Goal: Task Accomplishment & Management: Complete application form

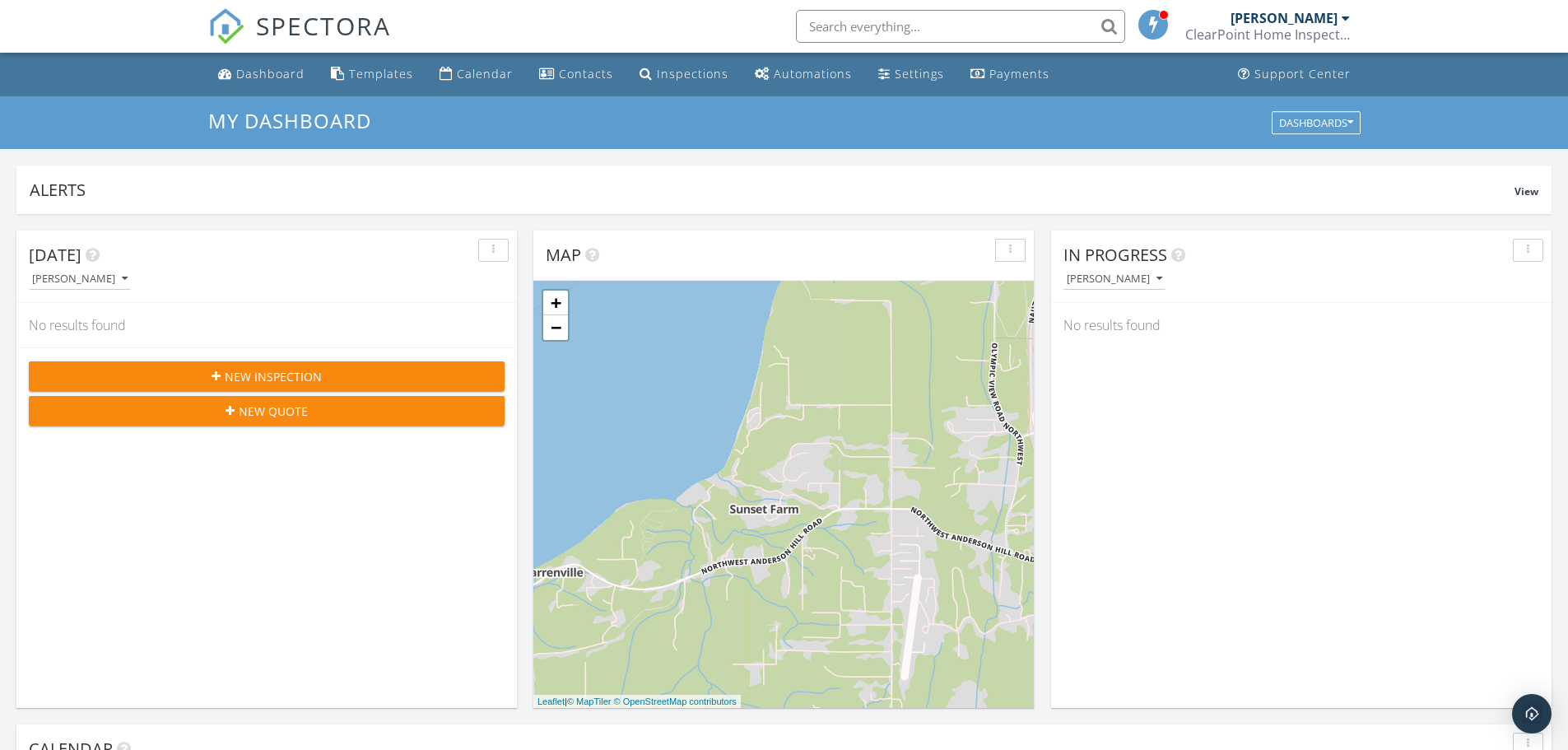
scroll to position [8, 8]
click at [272, 325] on span "New Inspection" at bounding box center [273, 376] width 97 height 17
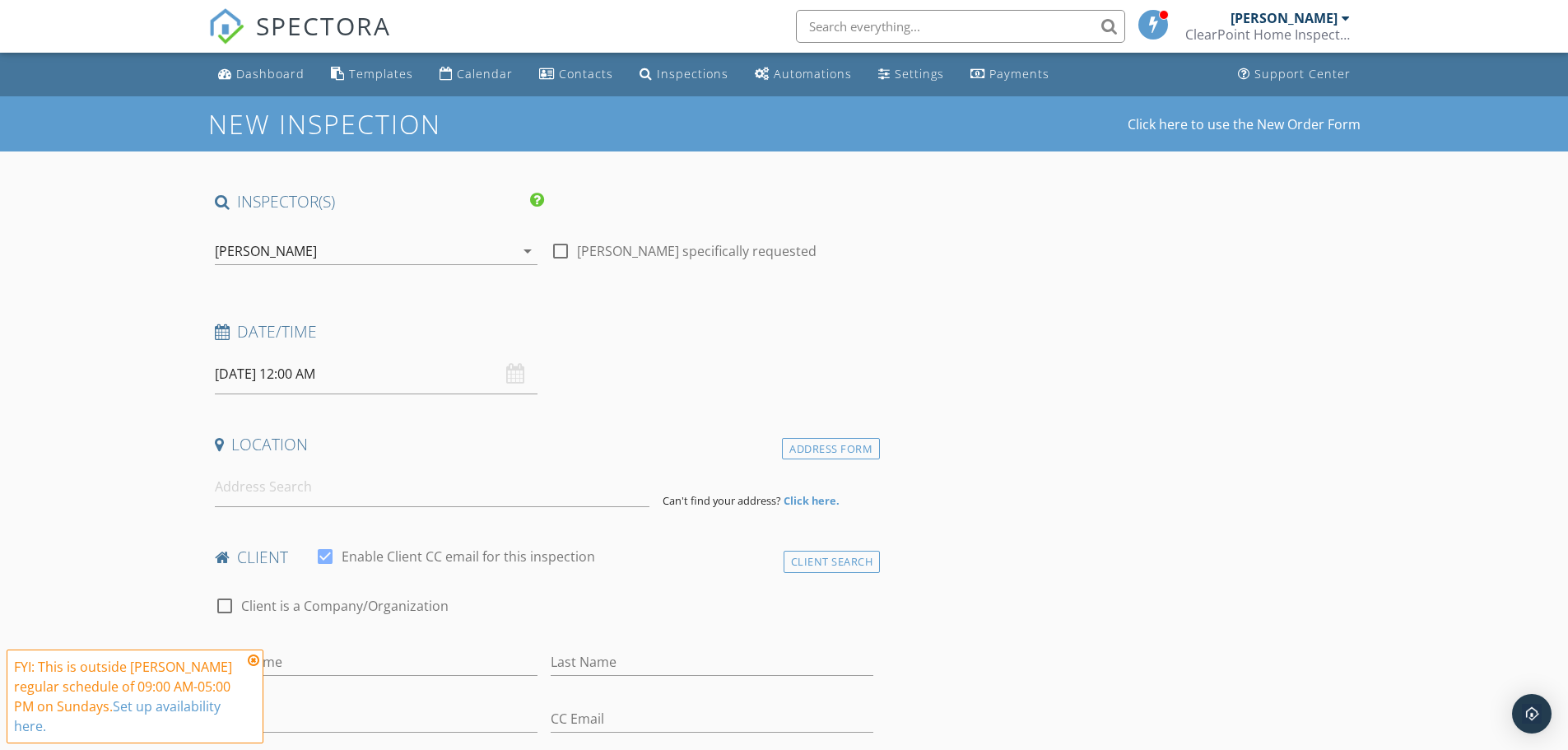
click at [237, 377] on input "09/28/2025 12:00 AM" at bounding box center [376, 374] width 323 height 40
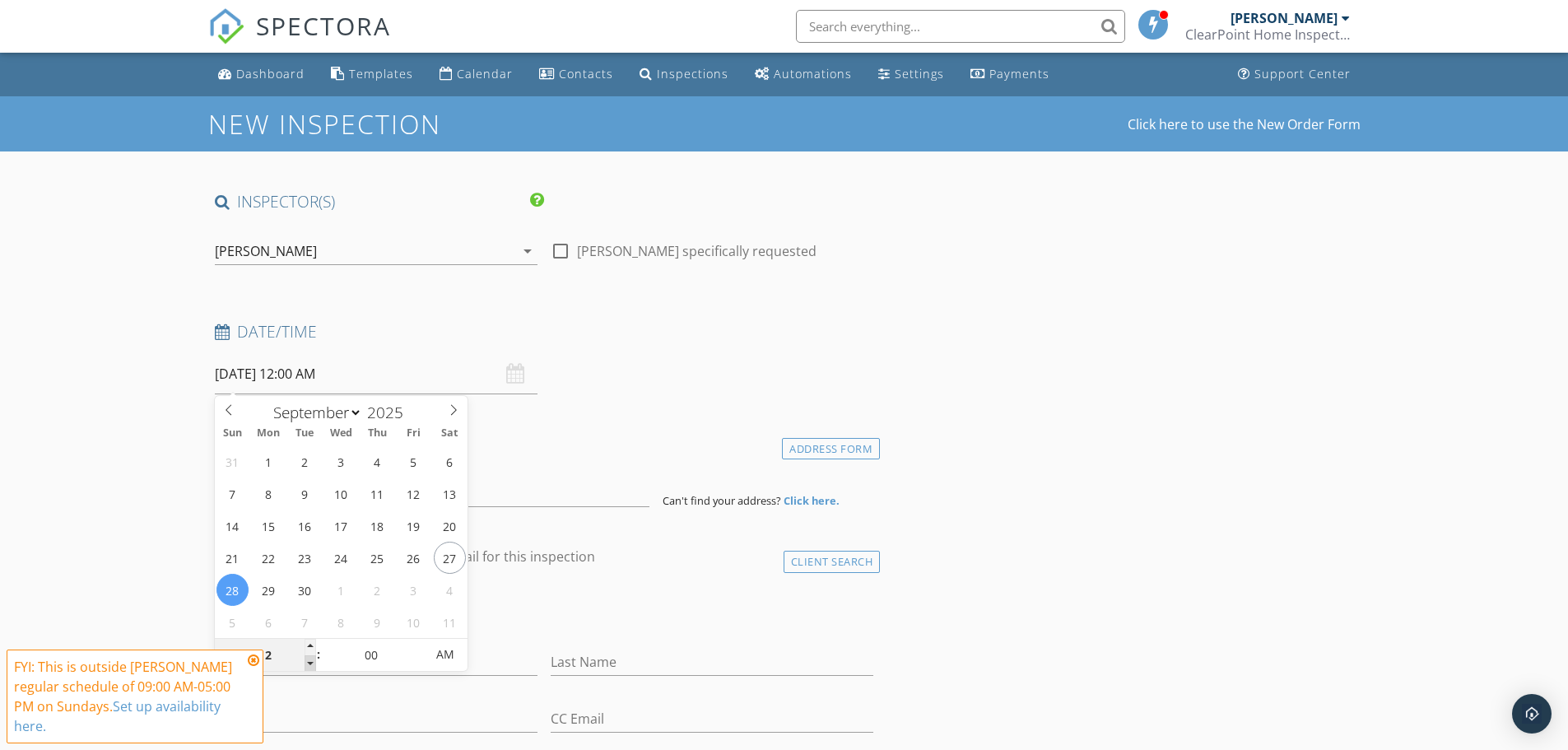
type input "11"
type input "09/28/2025 11:00 PM"
click at [309, 662] on span at bounding box center [310, 663] width 12 height 17
type input "10"
click at [309, 662] on span at bounding box center [310, 663] width 12 height 17
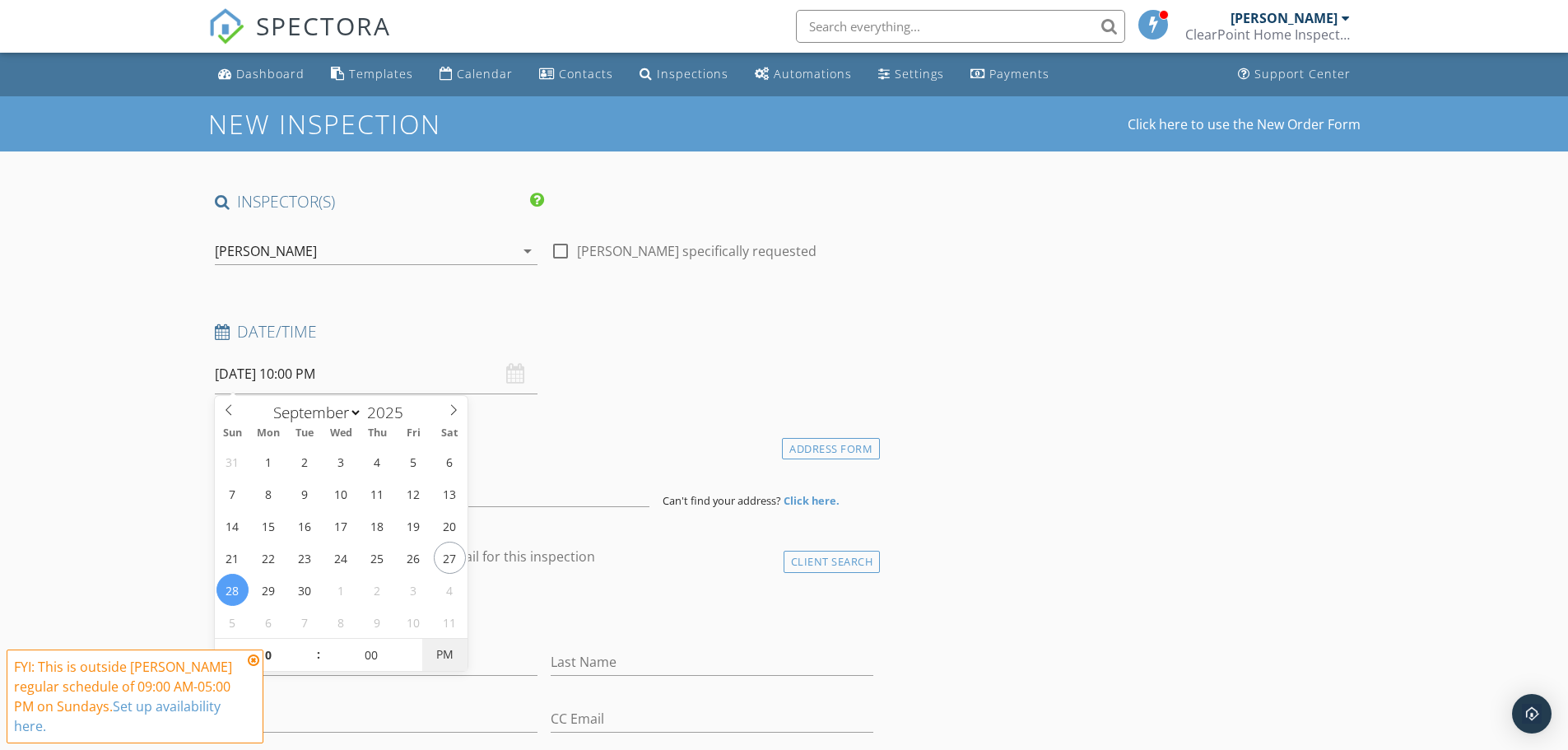
type input "09/28/2025 10:00 AM"
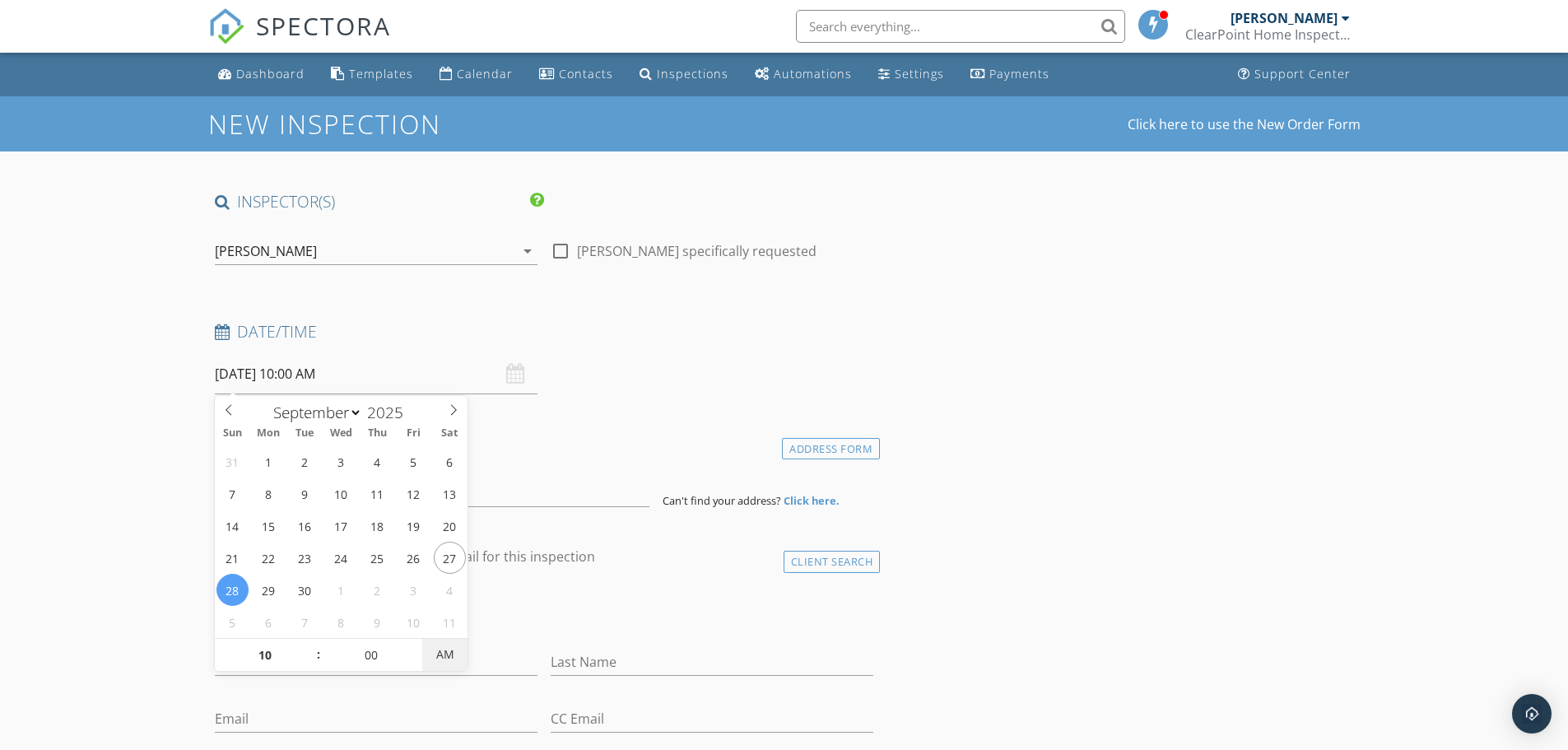
click at [442, 651] on span "AM" at bounding box center [444, 655] width 45 height 33
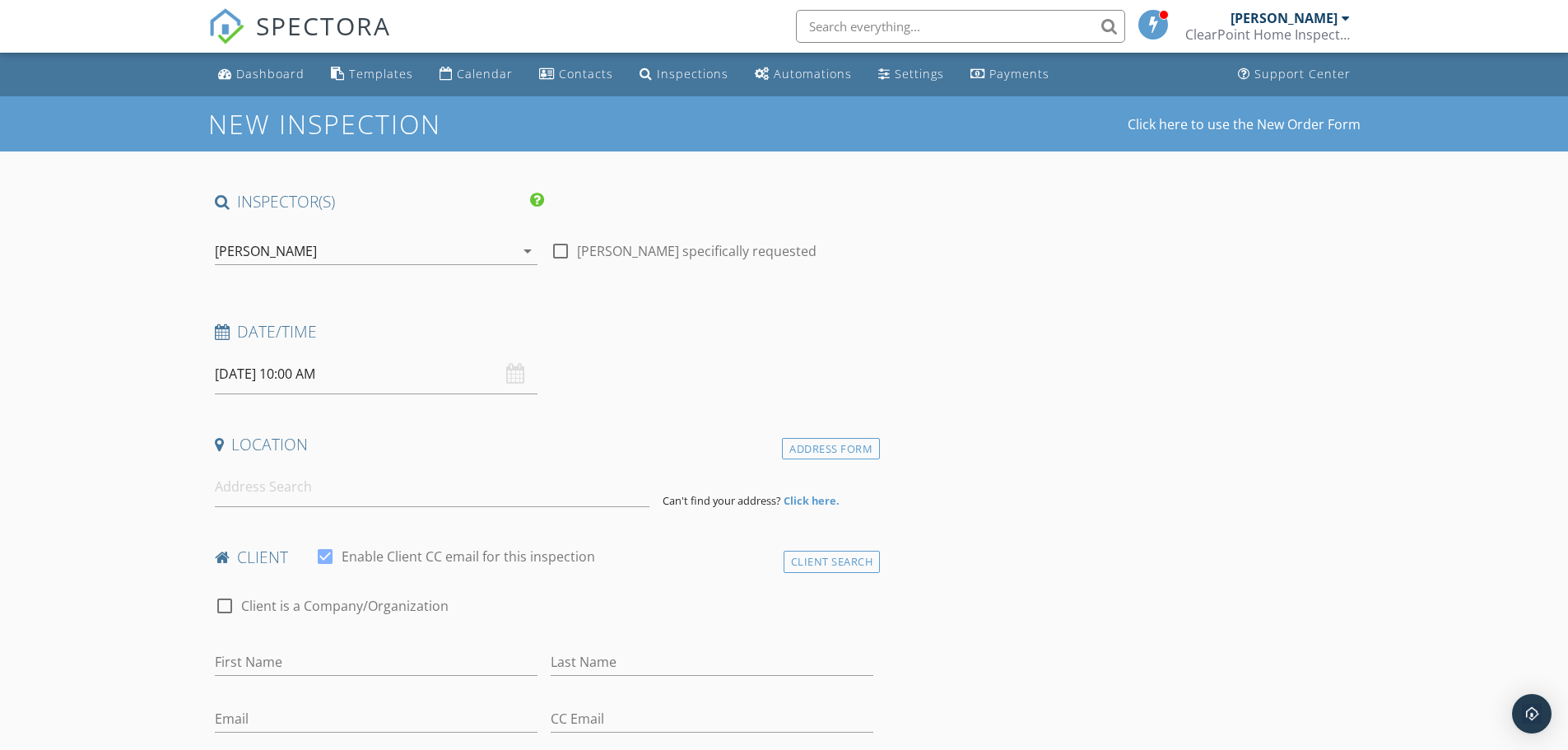
click at [242, 482] on input at bounding box center [432, 487] width 435 height 40
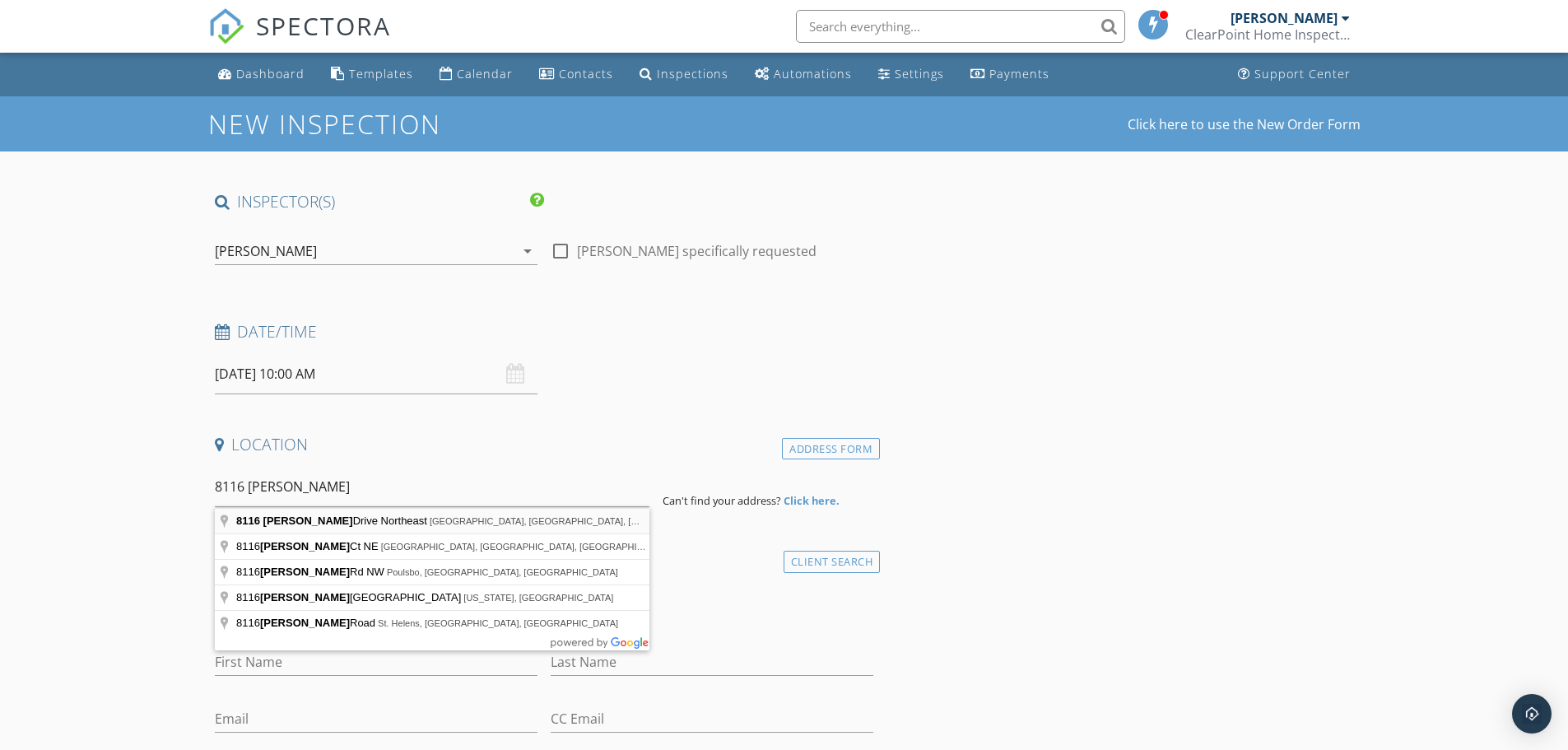
type input "8116 Kaster Drive Northeast, Bremerton, WA, USA"
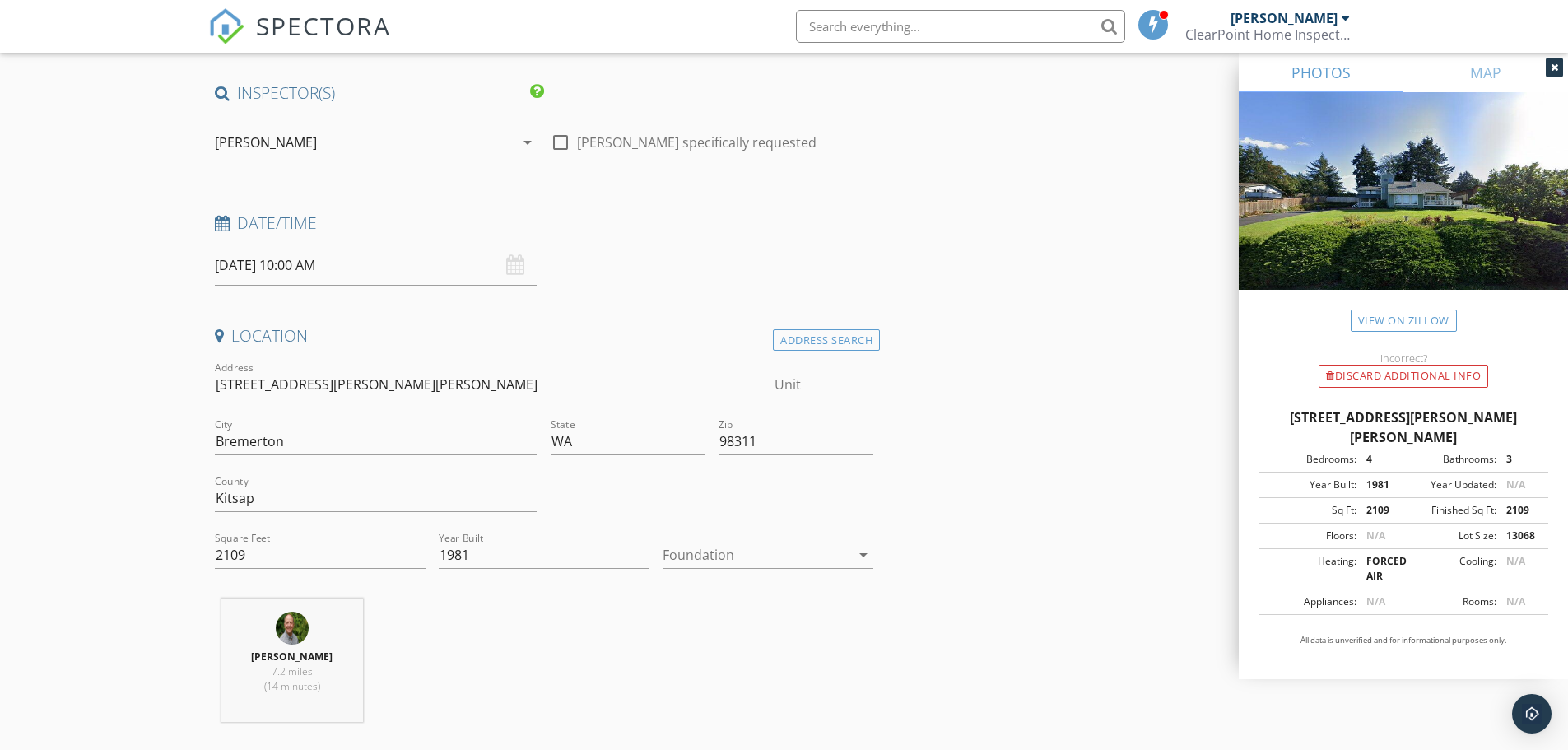
scroll to position [165, 0]
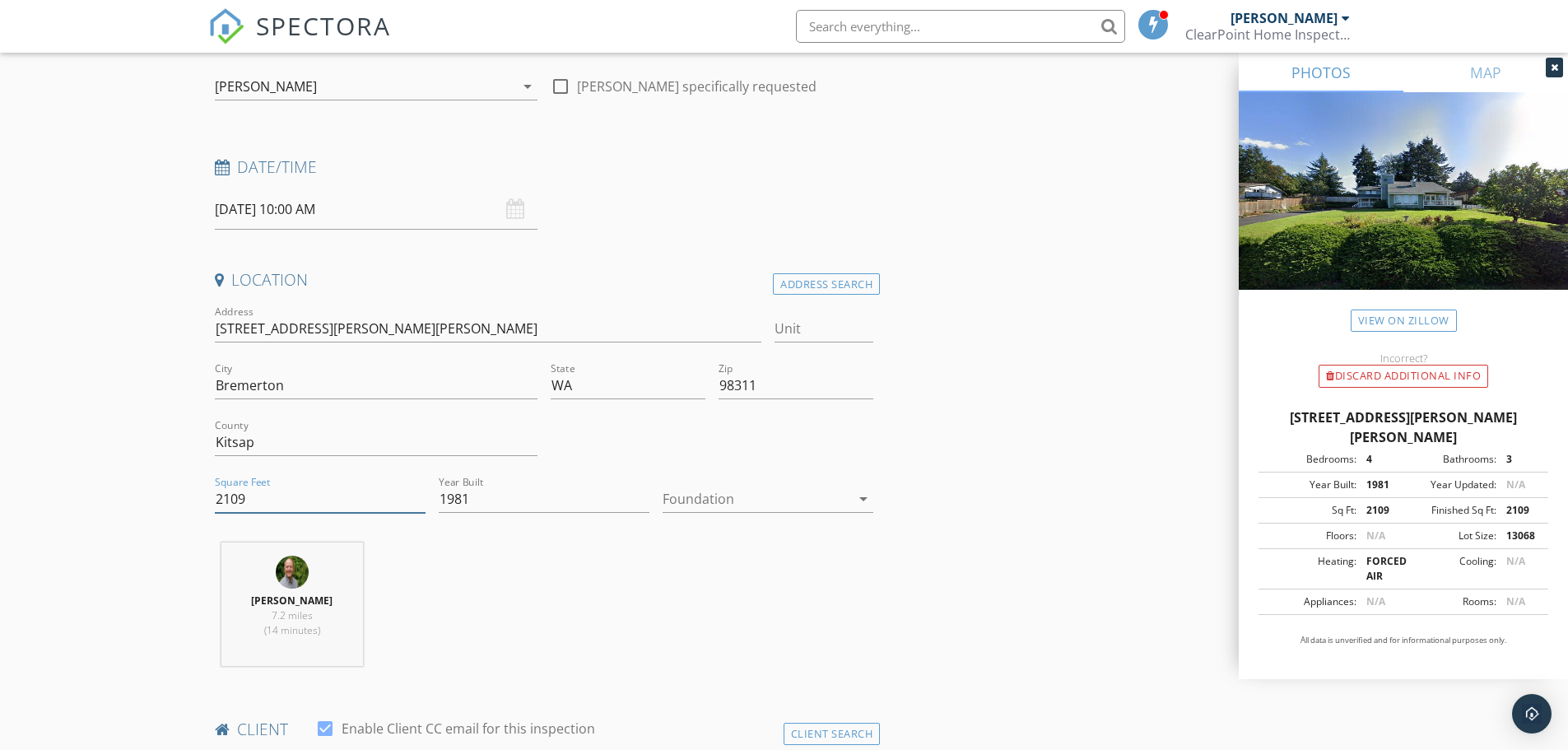
drag, startPoint x: 282, startPoint y: 503, endPoint x: 165, endPoint y: 497, distance: 117.2
type input "2625"
drag, startPoint x: 67, startPoint y: 494, endPoint x: 94, endPoint y: 501, distance: 27.9
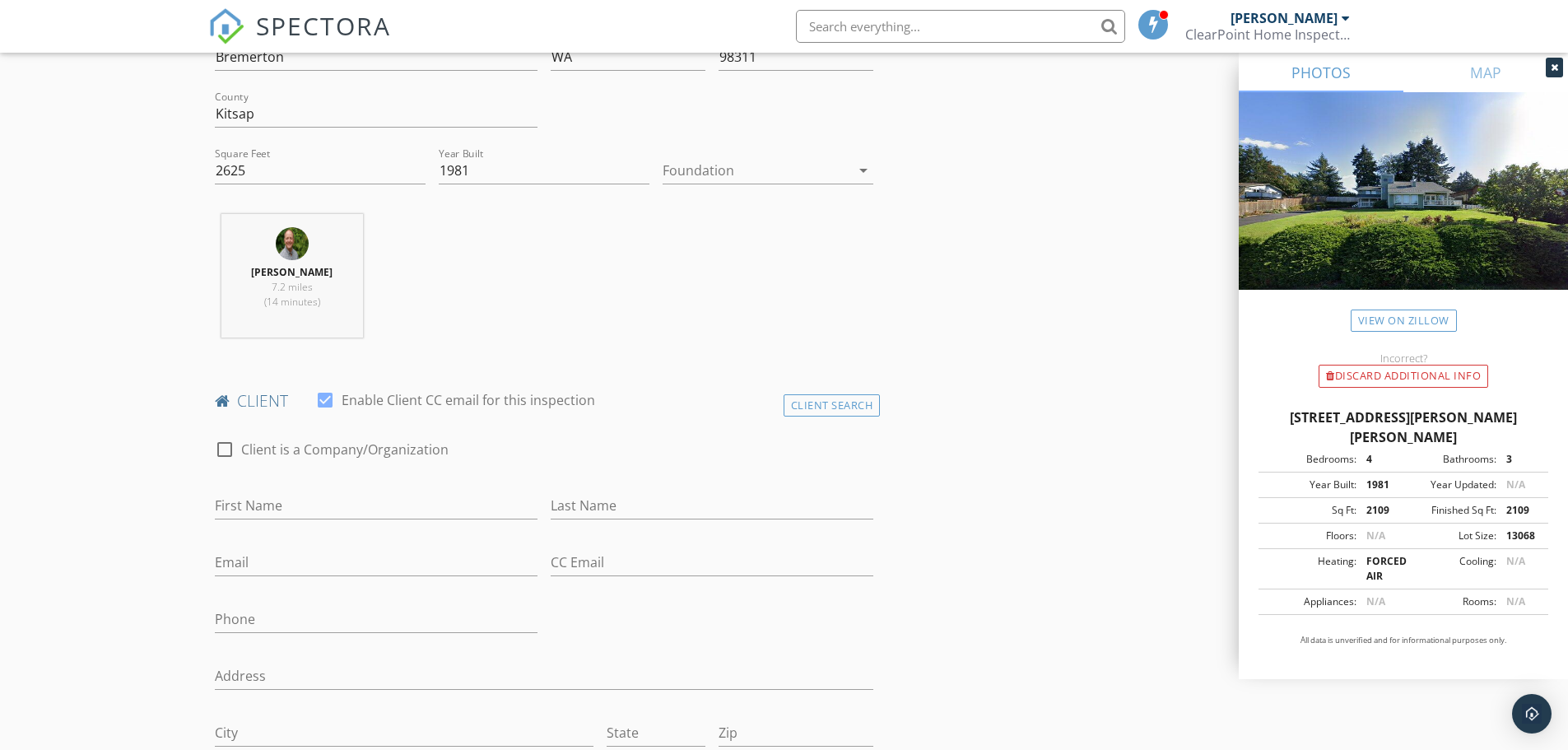
scroll to position [494, 0]
click at [259, 506] on input "First Name" at bounding box center [376, 505] width 323 height 28
type input "Amber"
click at [668, 514] on input "Last Name" at bounding box center [712, 505] width 323 height 28
type input "Squier"
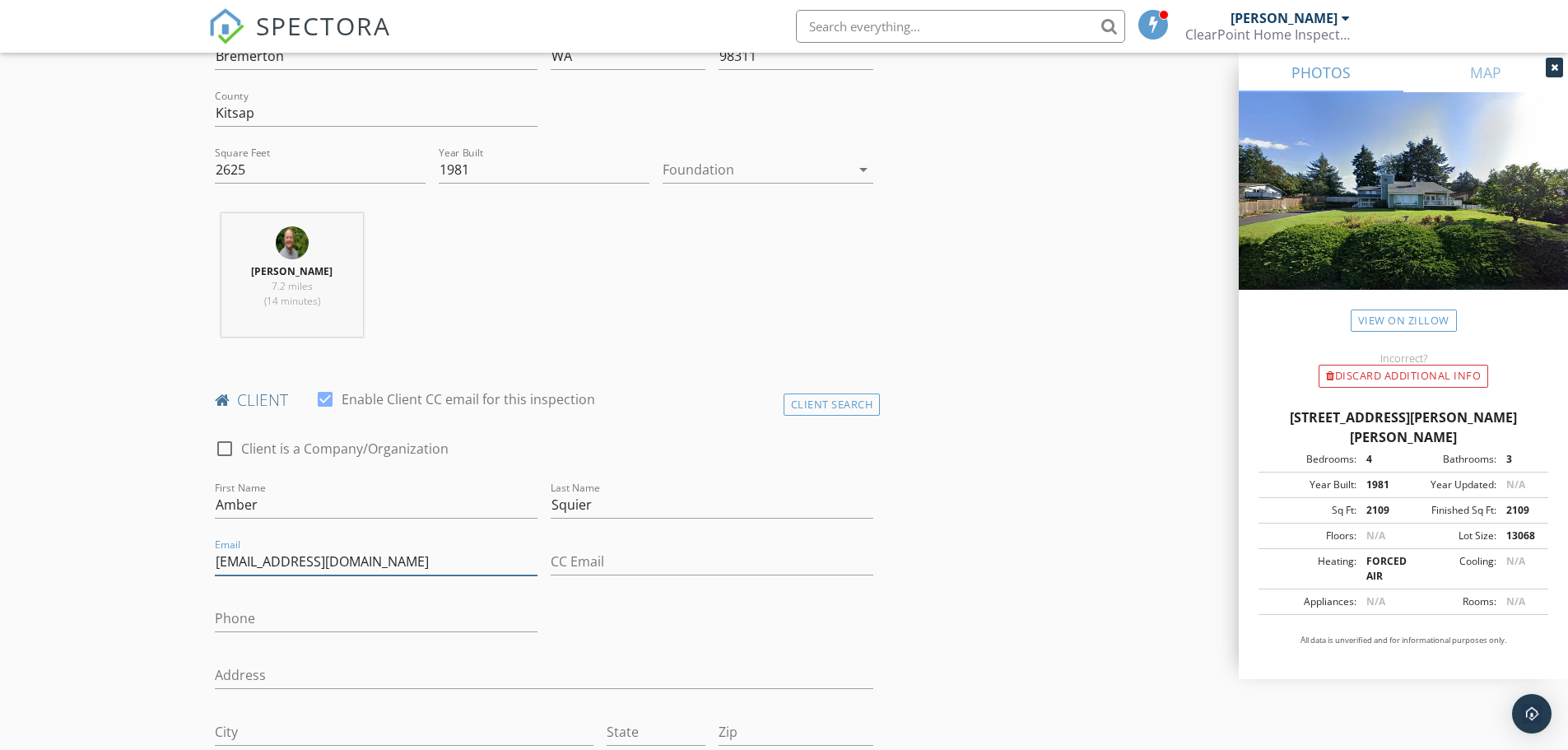
type input "inasquier@outlook.com"
click at [269, 598] on div "Phone" at bounding box center [376, 622] width 323 height 53
click at [269, 618] on input "Phone" at bounding box center [376, 619] width 323 height 28
type input "530-647-6541"
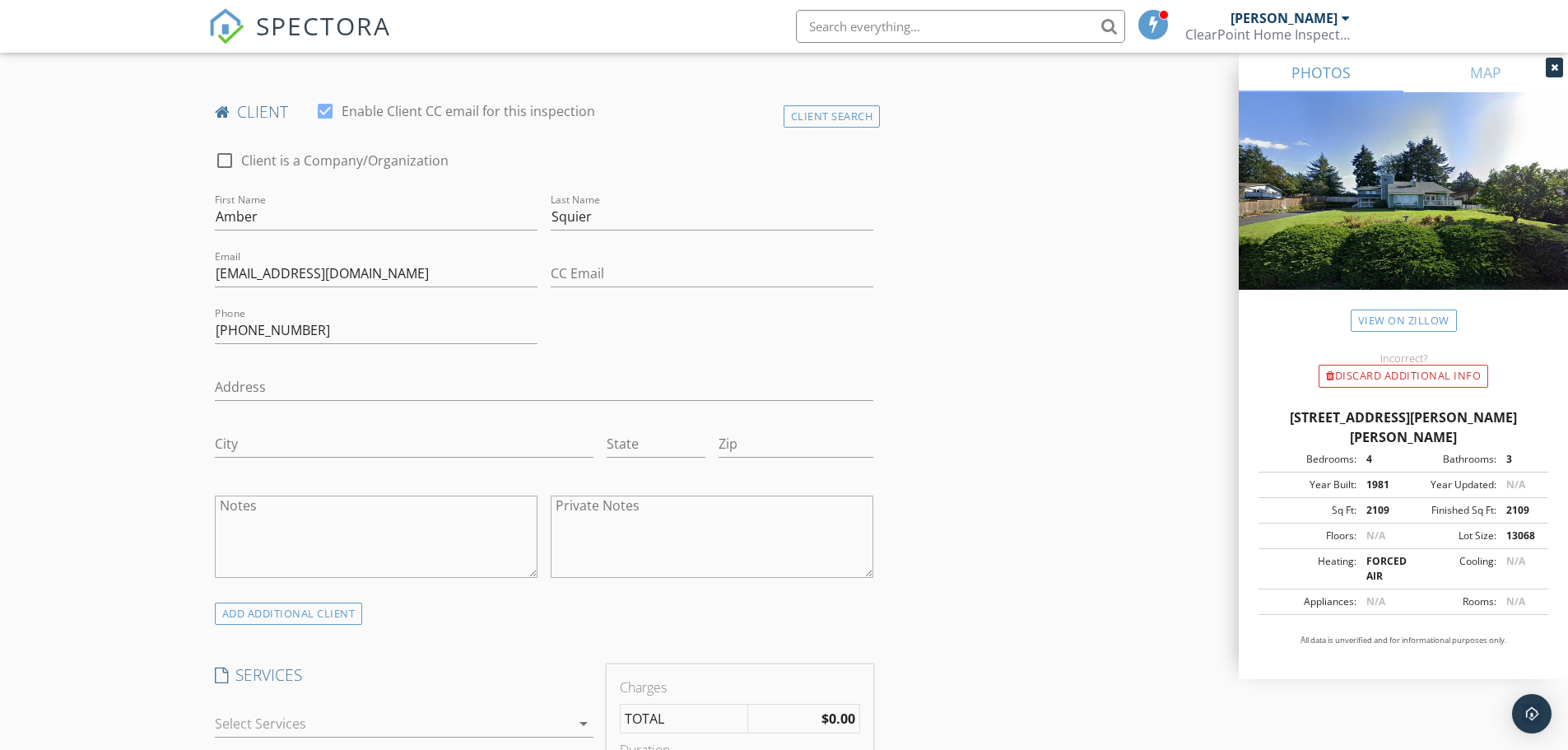
scroll to position [823, 0]
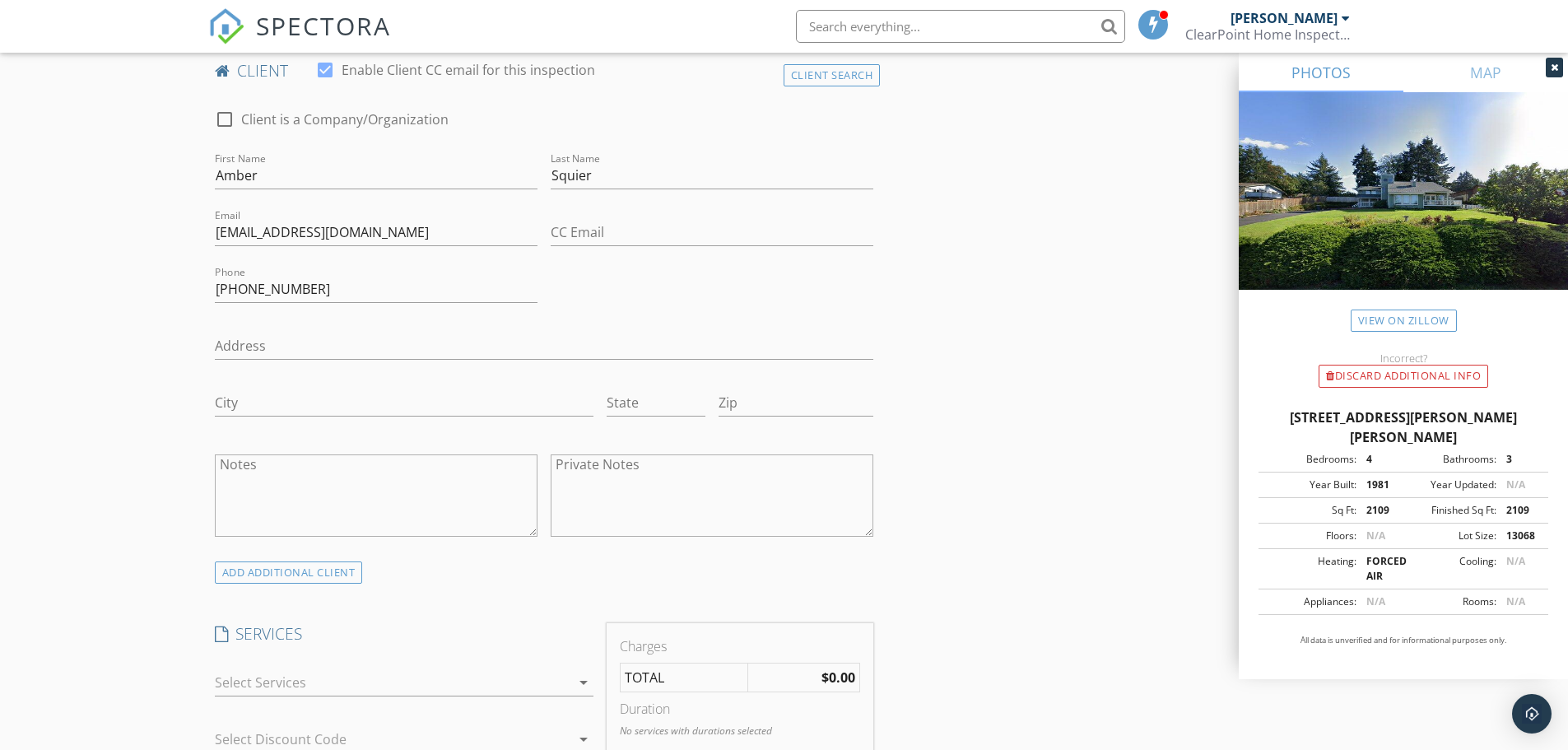
click at [586, 681] on icon "arrow_drop_down" at bounding box center [584, 682] width 20 height 20
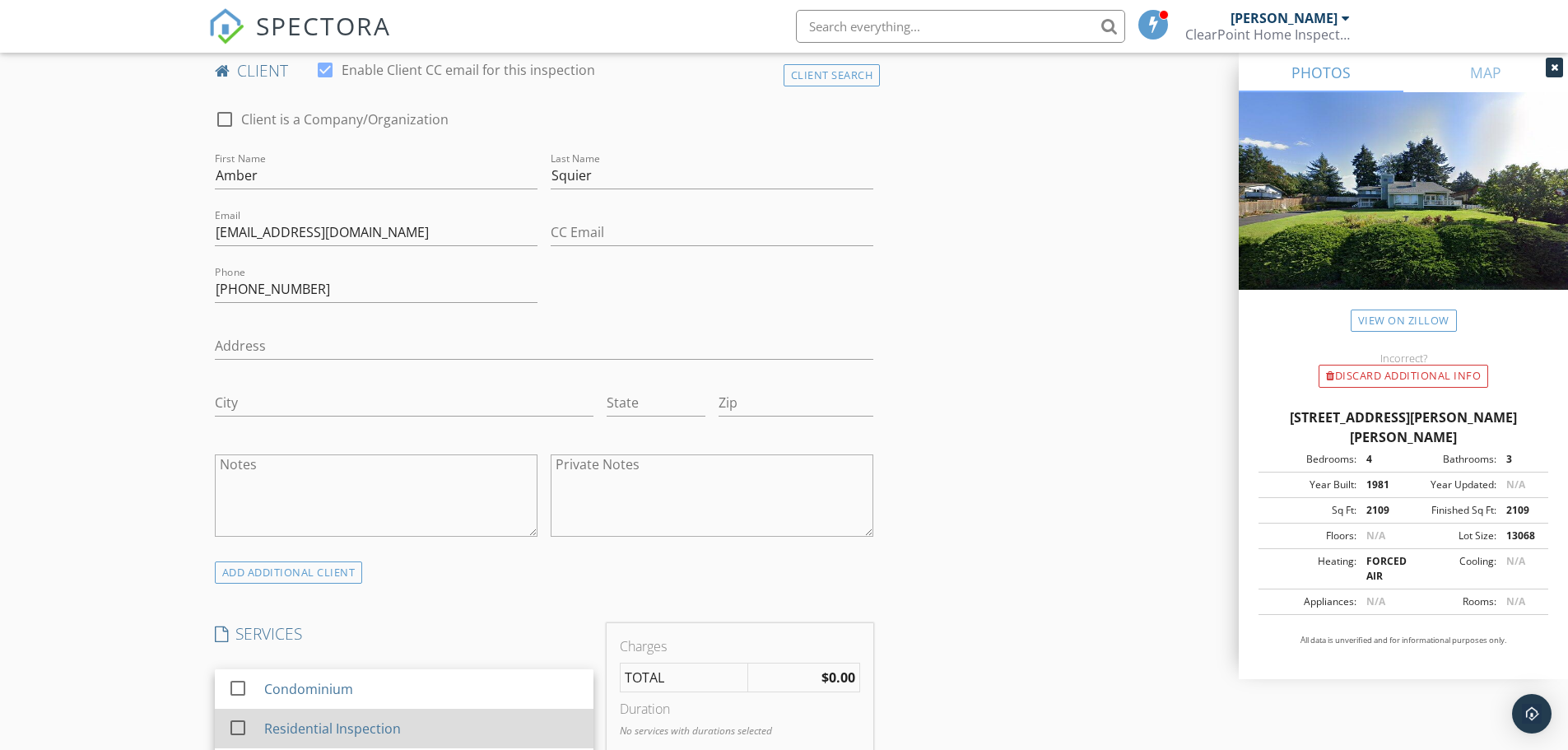
click at [240, 728] on div at bounding box center [237, 727] width 28 height 28
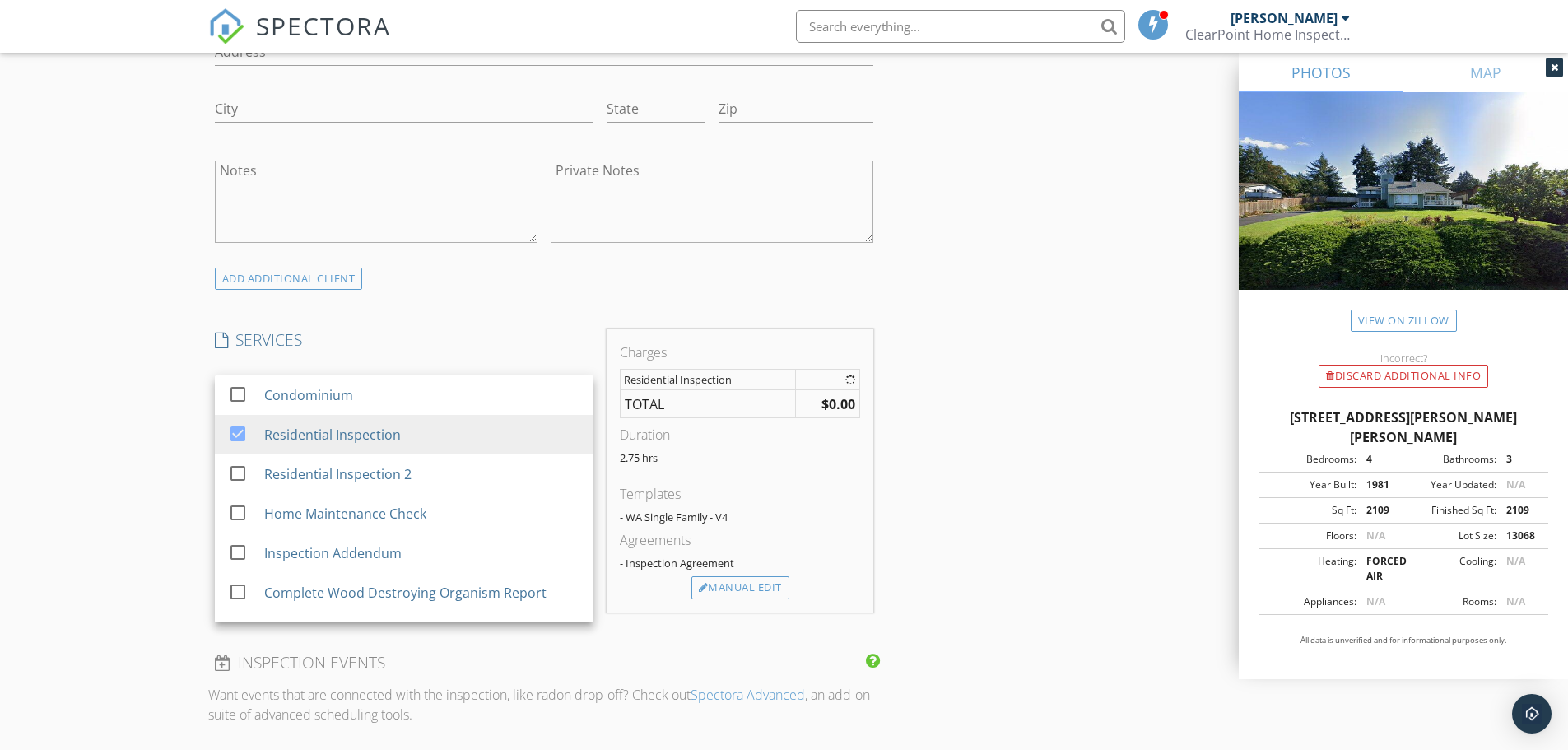
scroll to position [1153, 0]
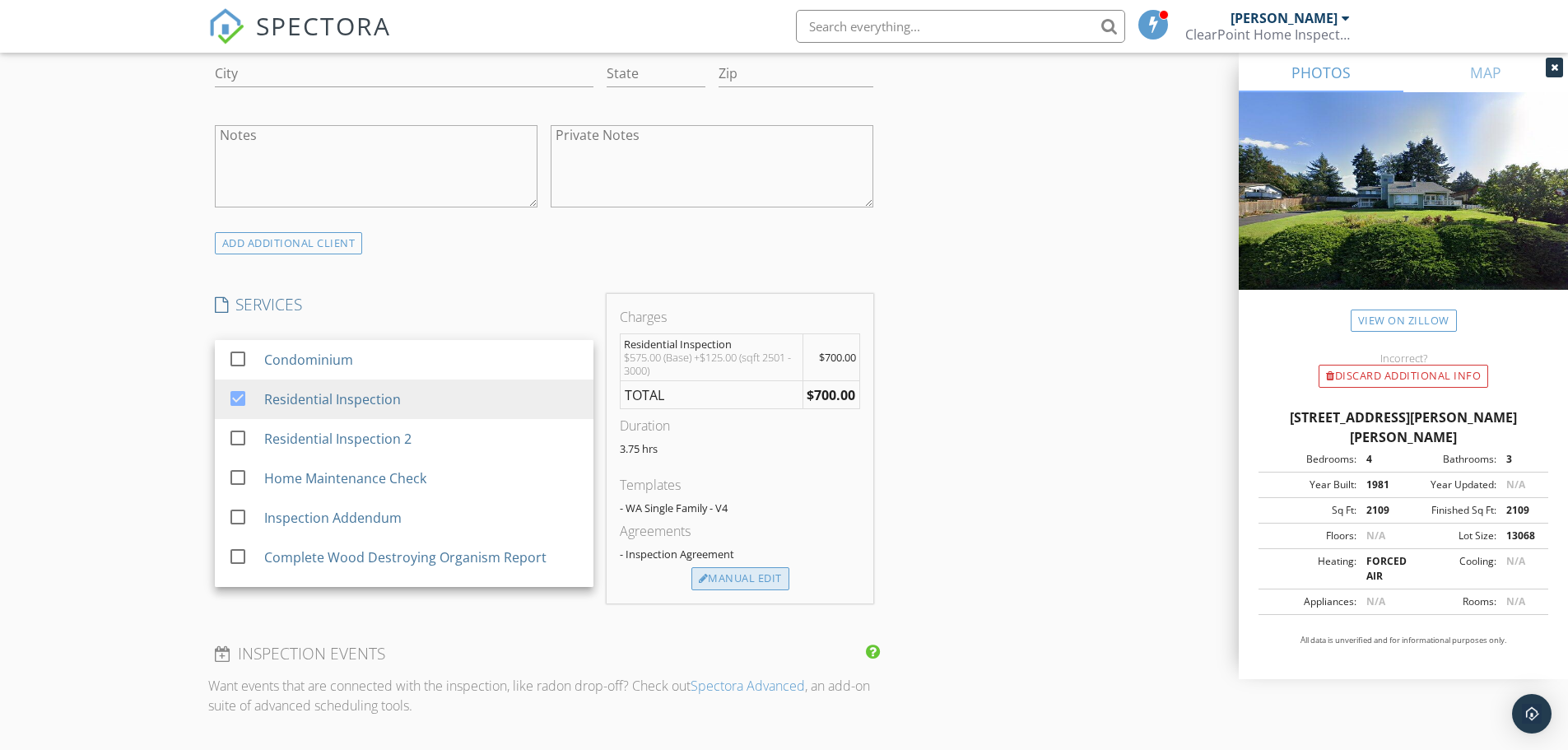
click at [710, 590] on div "Charges Residential Inspection $575.00 (Base) +$125.00 (sqft 2501 - 3000) $700.…" at bounding box center [739, 447] width 267 height 309
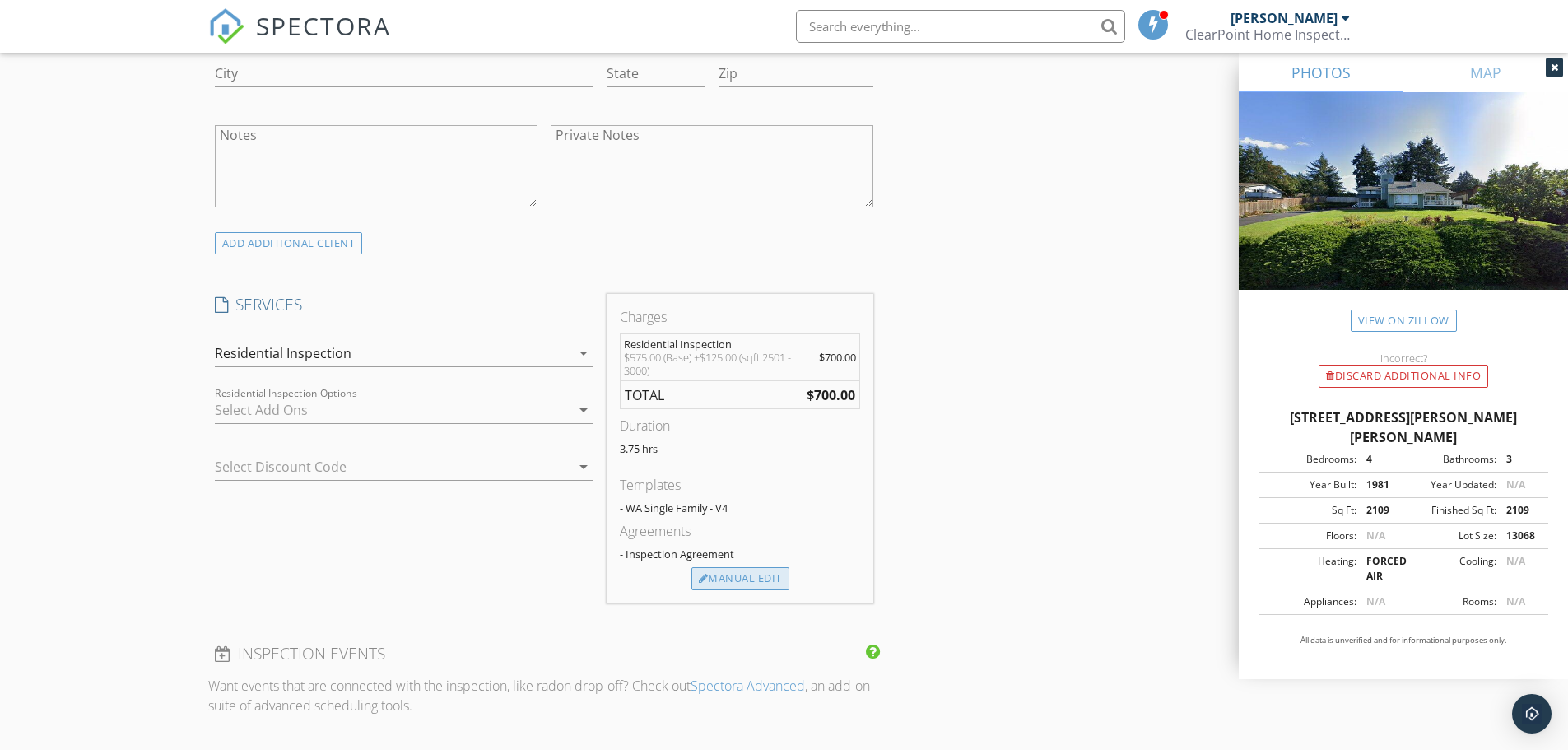
click at [729, 579] on div "Manual Edit" at bounding box center [740, 578] width 98 height 23
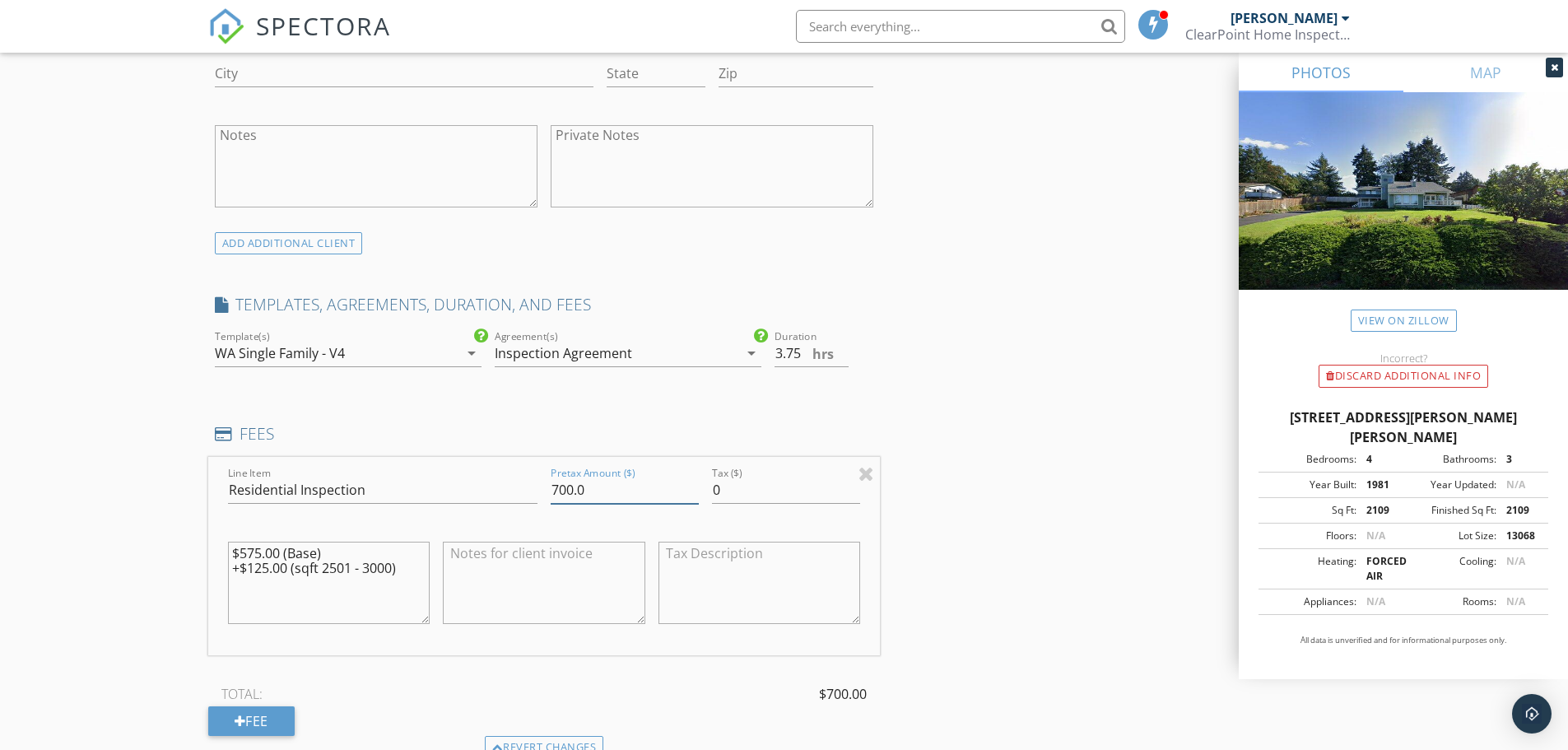
drag, startPoint x: 606, startPoint y: 494, endPoint x: 499, endPoint y: 494, distance: 107.0
click at [499, 494] on div "Line Item Residential Inspection Pretax Amount ($) 700.0 Tax ($) 0 $575.00 (Bas…" at bounding box center [544, 556] width 672 height 198
type input "725.00"
click at [112, 578] on div "New Inspection Click here to use the New Order Form INSPECTOR(S) check_box Mitc…" at bounding box center [784, 500] width 1568 height 3110
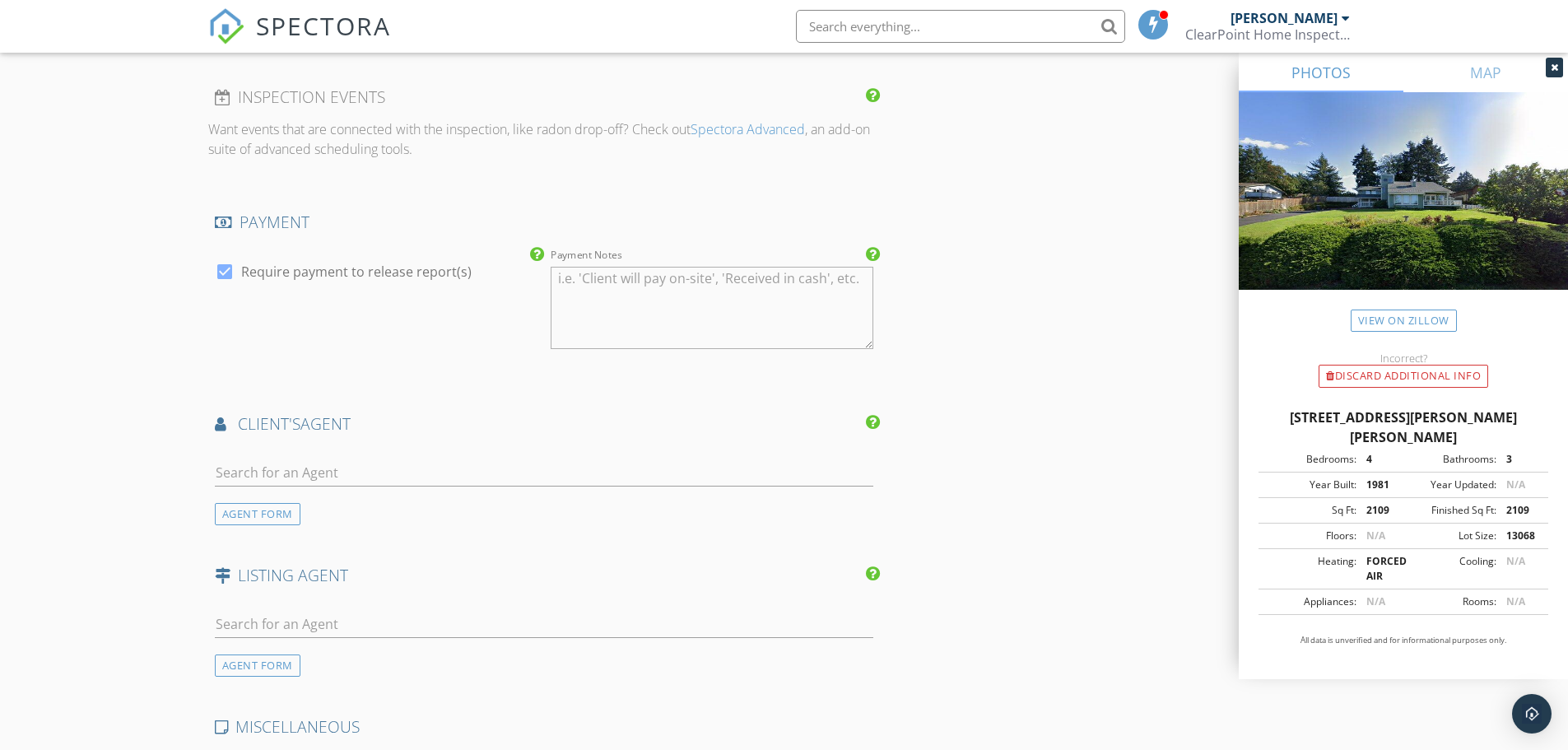
scroll to position [1892, 0]
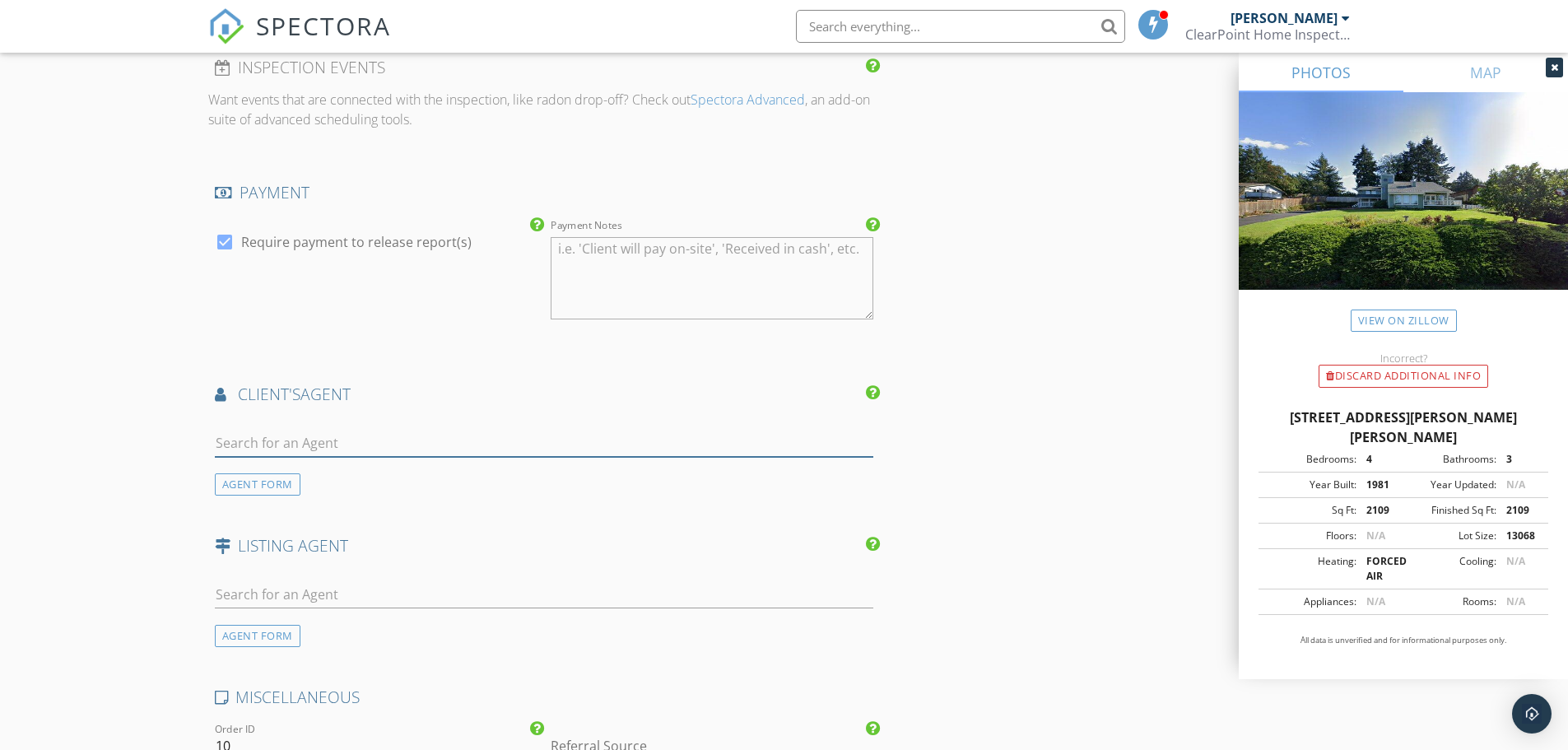
click at [283, 433] on input "text" at bounding box center [544, 443] width 659 height 28
type input "Shee"
click at [272, 480] on div "Sheenah Hellmers" at bounding box center [312, 472] width 102 height 20
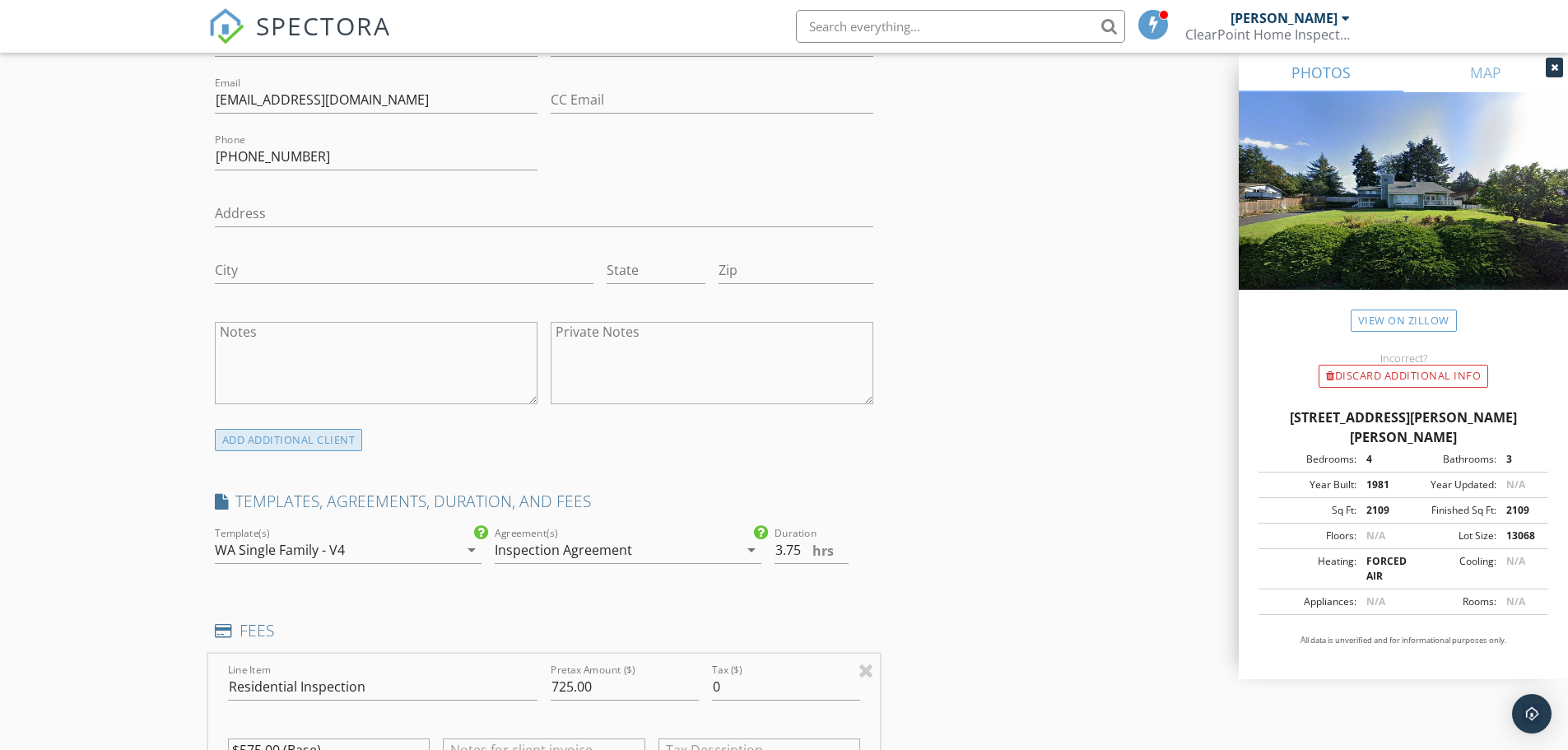
scroll to position [905, 0]
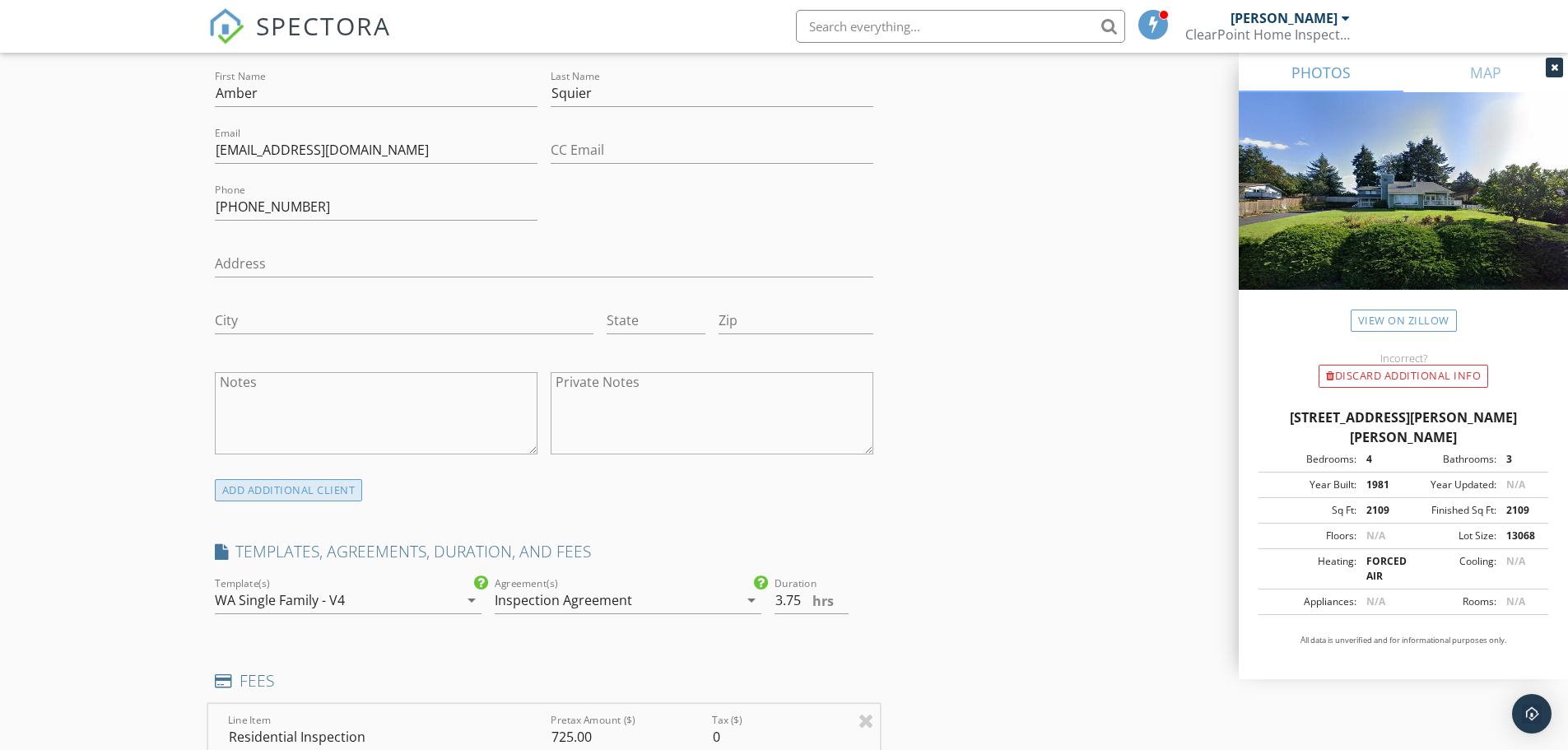
click at [274, 489] on div "ADD ADDITIONAL client" at bounding box center [289, 490] width 149 height 22
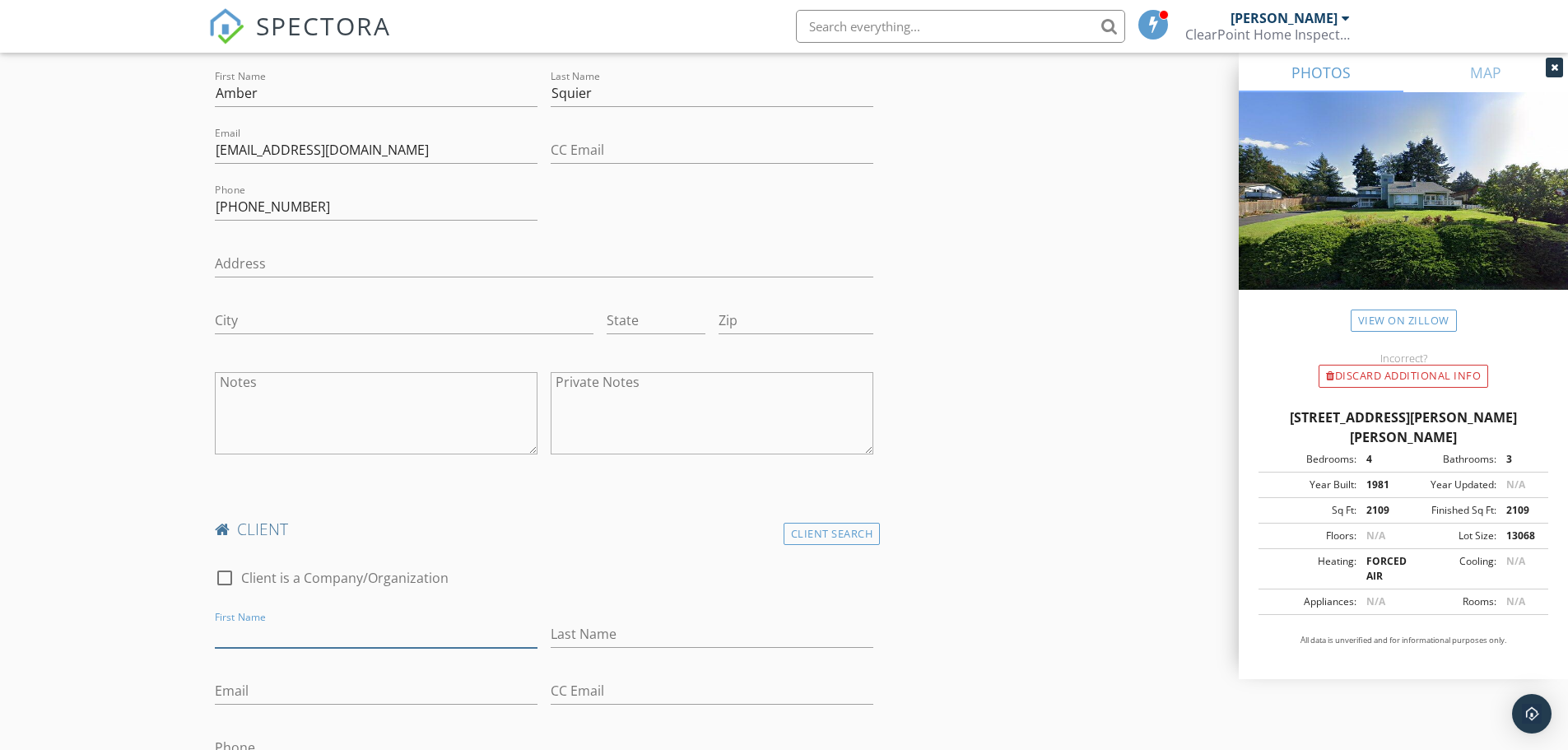
click at [241, 634] on input "First Name" at bounding box center [376, 634] width 323 height 28
type input "Lenny"
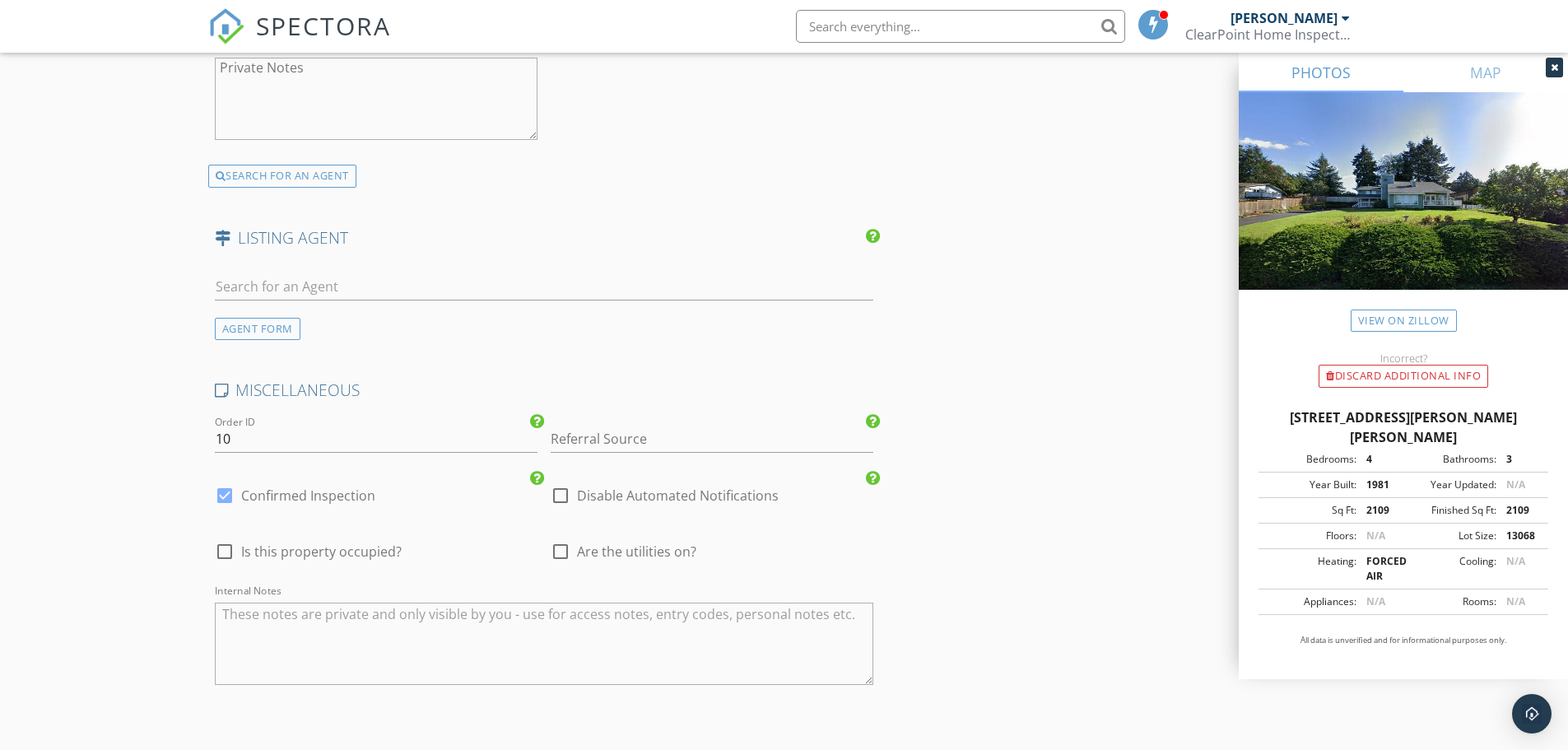
scroll to position [3209, 0]
type input "Squier"
click at [271, 437] on input "10" at bounding box center [376, 436] width 323 height 28
type input "1"
type input "09.28.25_Squier"
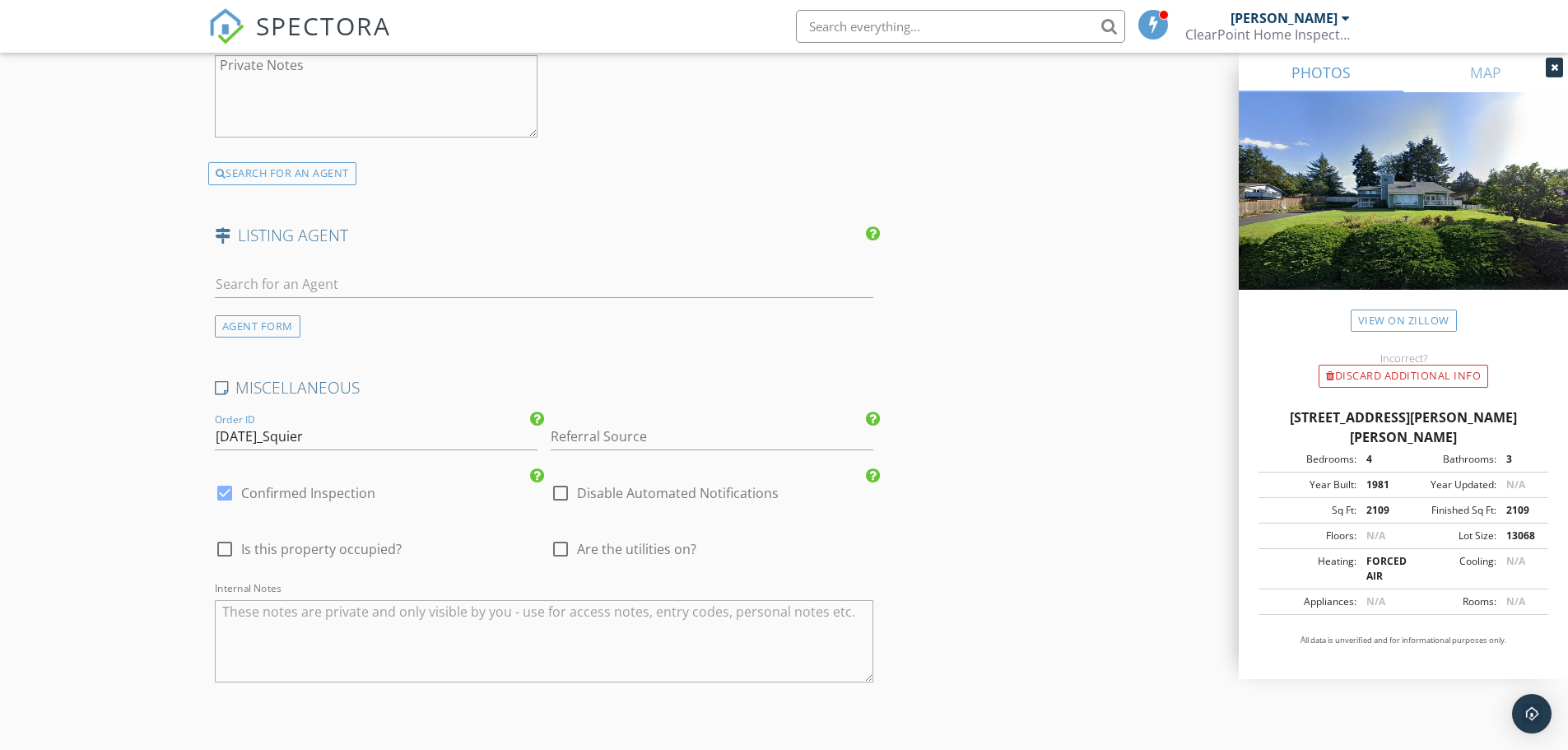
click at [299, 634] on textarea "Internal Notes" at bounding box center [544, 641] width 659 height 83
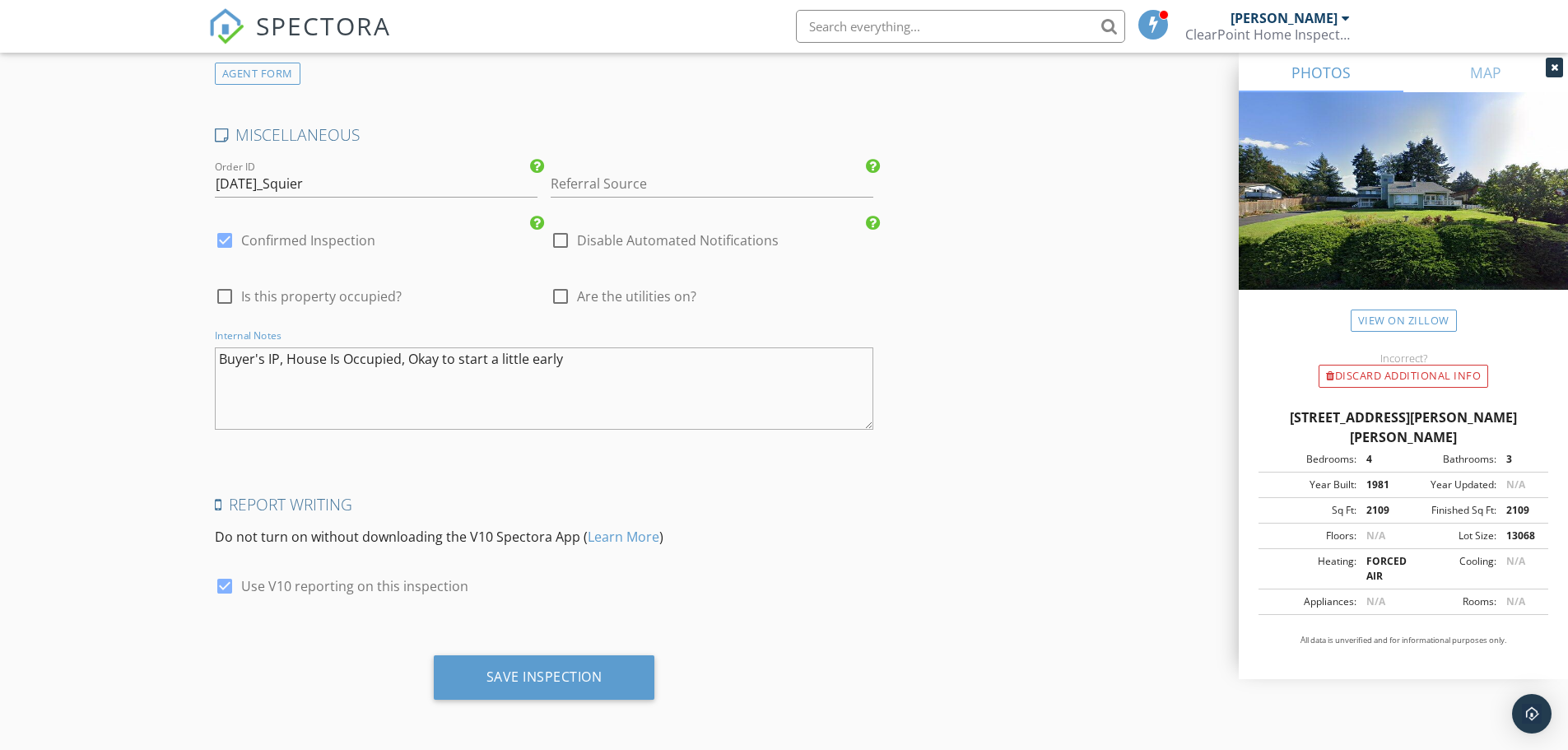
scroll to position [3464, 0]
type textarea "Buyer's IP, House Is Occupied, Okay to start a little early"
click at [542, 670] on div "Save Inspection" at bounding box center [544, 675] width 116 height 17
